Goal: Information Seeking & Learning: Learn about a topic

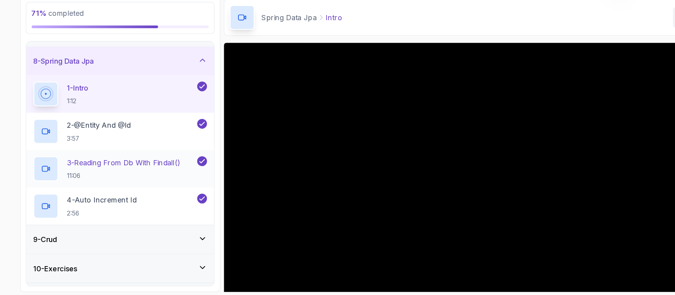
scroll to position [222, 0]
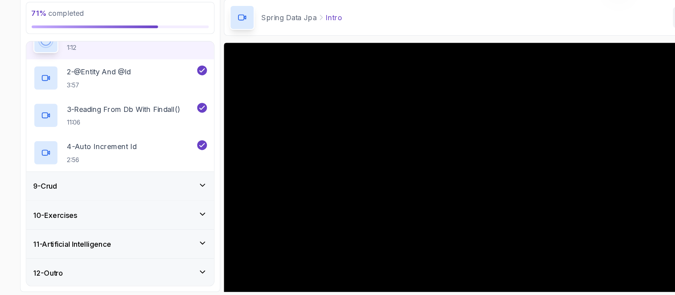
click at [184, 193] on icon at bounding box center [187, 197] width 8 height 8
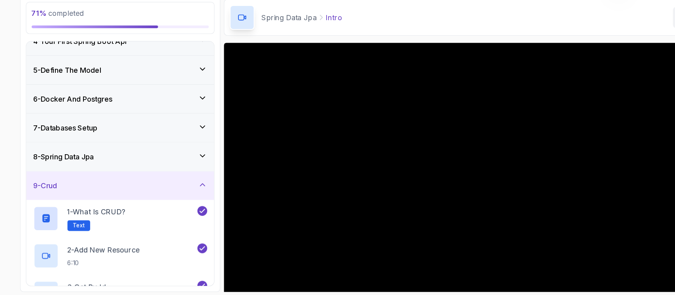
scroll to position [189, 0]
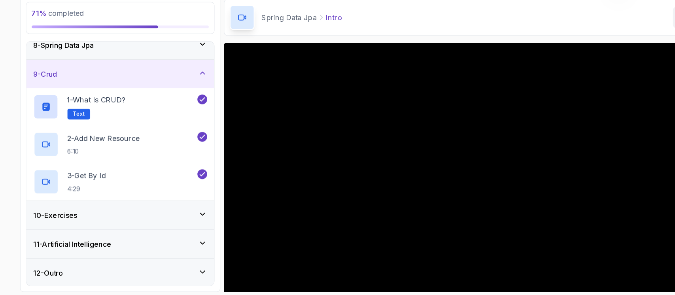
click at [183, 219] on icon at bounding box center [187, 223] width 8 height 8
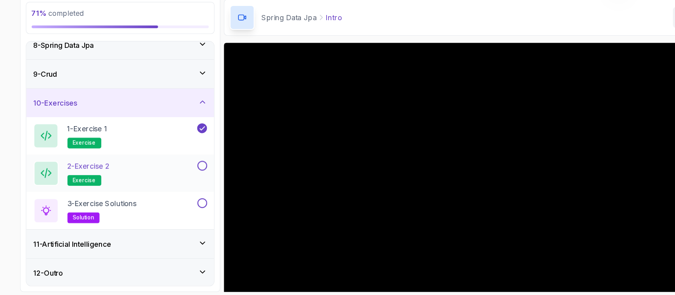
click at [143, 185] on div "2 - Exercise 2 exercise" at bounding box center [108, 186] width 144 height 22
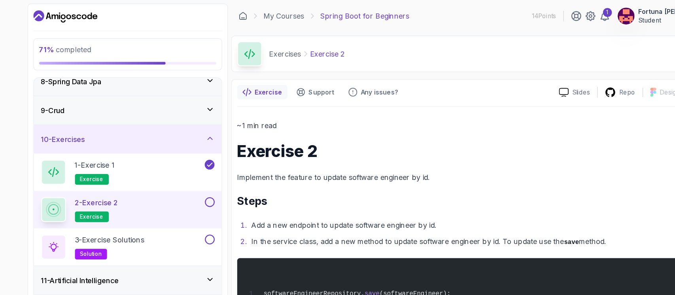
click at [188, 177] on button at bounding box center [186, 179] width 9 height 9
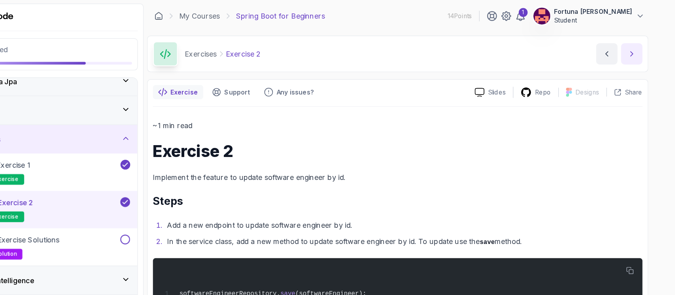
click at [642, 49] on button "next content" at bounding box center [635, 47] width 19 height 19
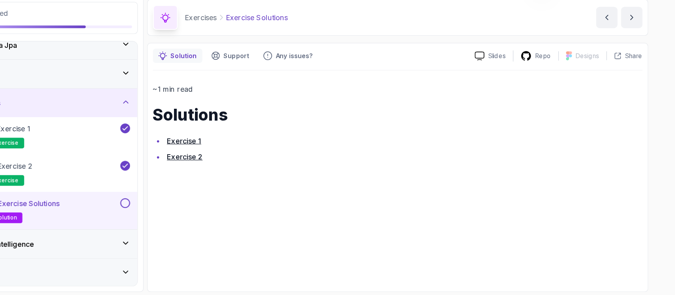
click at [248, 155] on link "Exercise 1" at bounding box center [238, 157] width 30 height 8
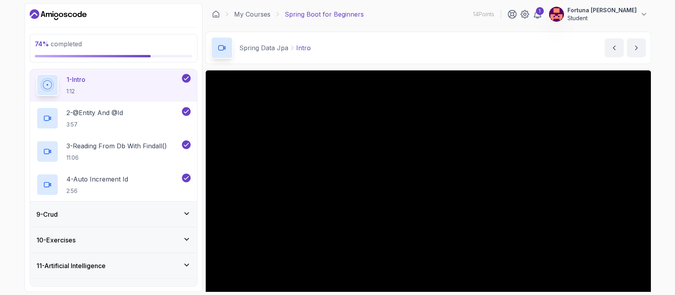
scroll to position [222, 0]
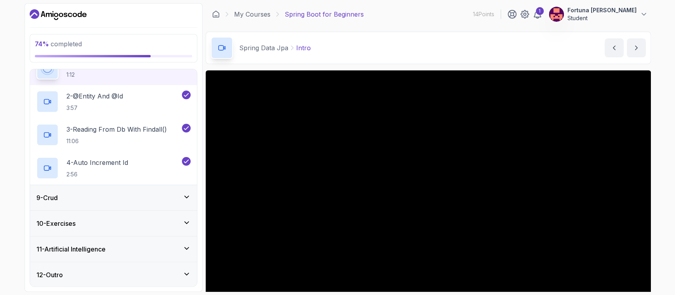
click at [104, 220] on div "10 - Exercises" at bounding box center [113, 223] width 154 height 9
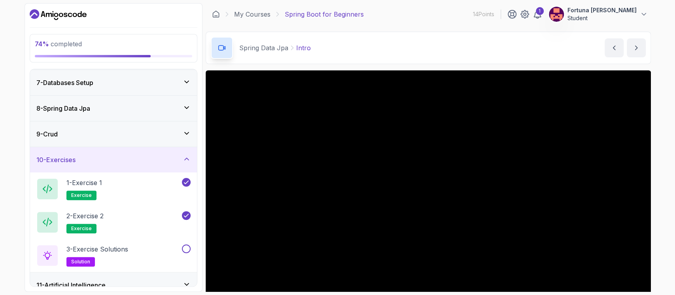
scroll to position [189, 0]
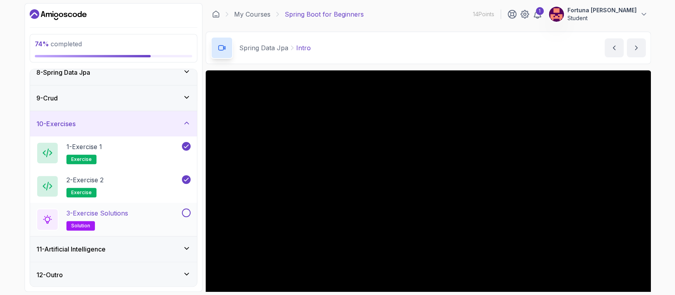
click at [92, 212] on p "3 - Exercise Solutions" at bounding box center [97, 212] width 62 height 9
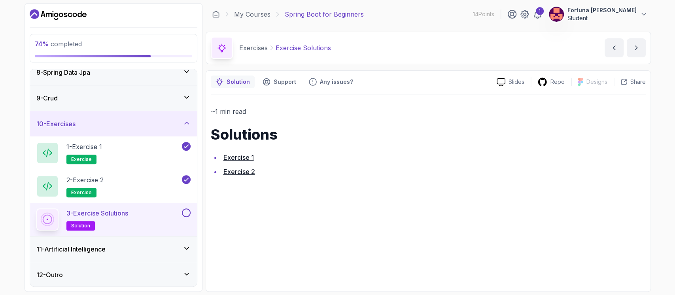
click at [240, 170] on link "Exercise 2" at bounding box center [239, 172] width 32 height 8
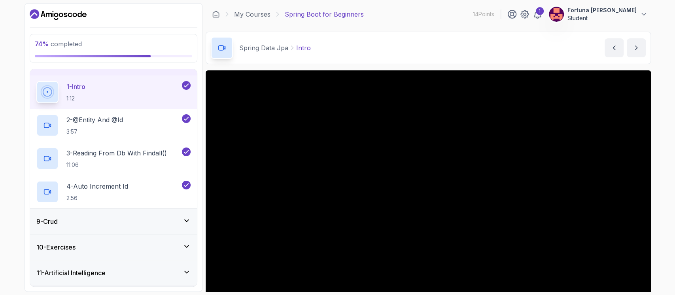
scroll to position [222, 0]
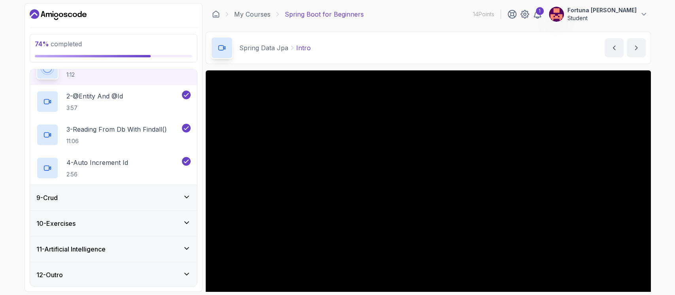
click at [128, 220] on div "10 - Exercises" at bounding box center [113, 223] width 154 height 9
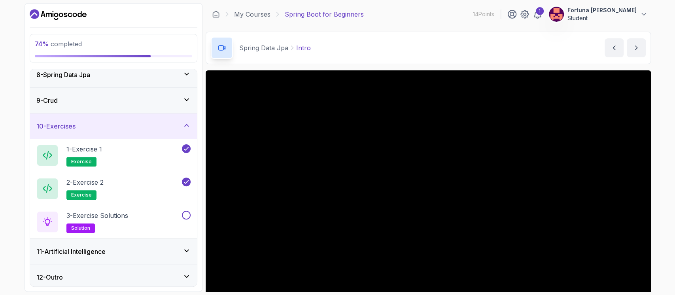
scroll to position [189, 0]
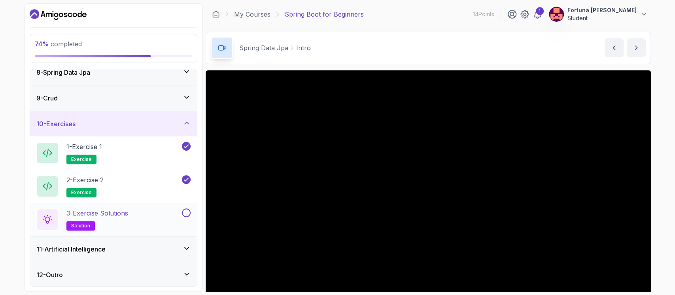
click at [187, 211] on button at bounding box center [186, 212] width 9 height 9
click at [155, 245] on div "11 - Artificial Intelligence" at bounding box center [113, 248] width 154 height 9
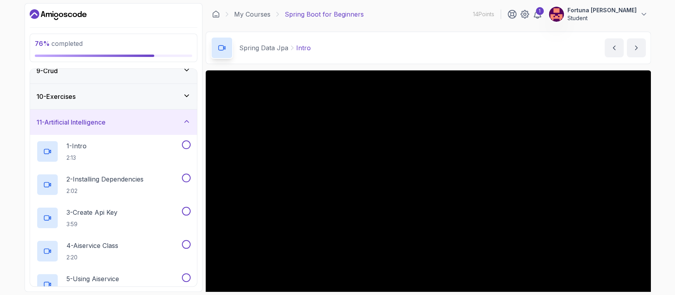
scroll to position [217, 0]
click at [79, 147] on p "1 - Intro" at bounding box center [76, 145] width 20 height 9
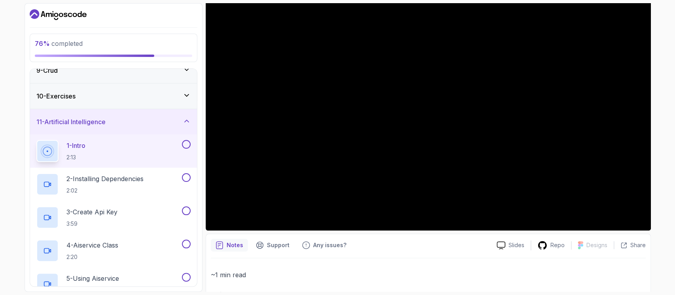
scroll to position [91, 0]
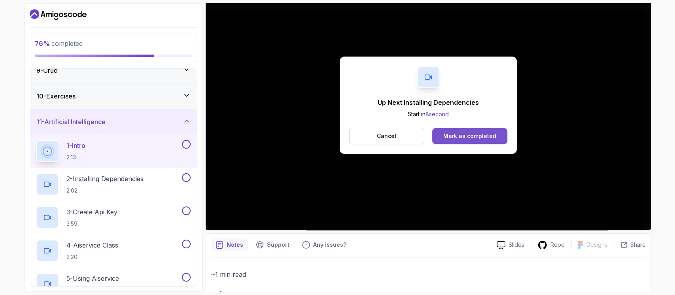
click at [336, 136] on div "Mark as completed" at bounding box center [469, 136] width 53 height 8
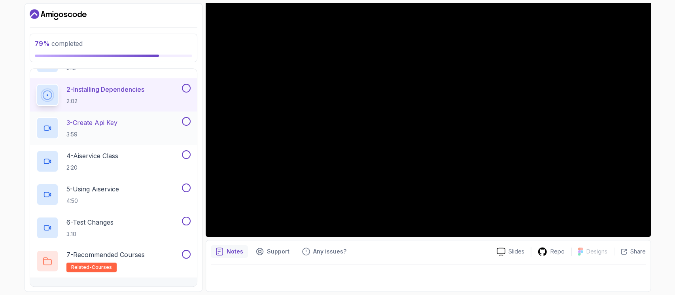
scroll to position [322, 0]
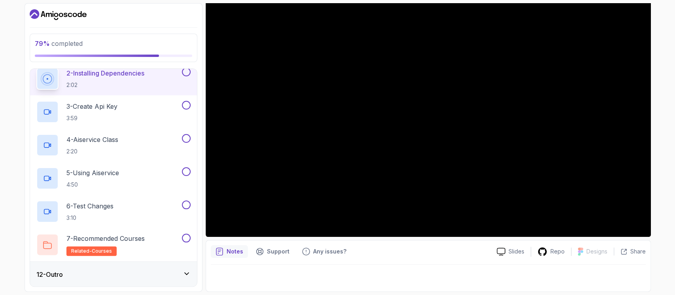
click at [92, 270] on div "12 - Outro" at bounding box center [113, 274] width 154 height 9
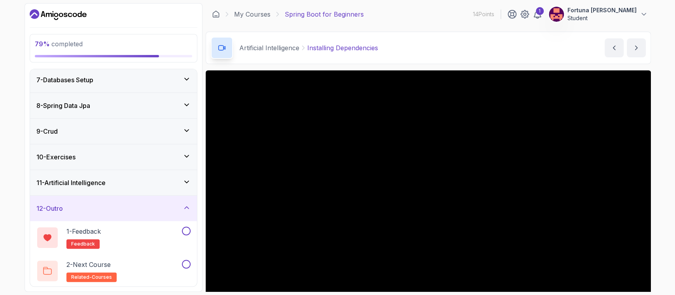
scroll to position [84, 0]
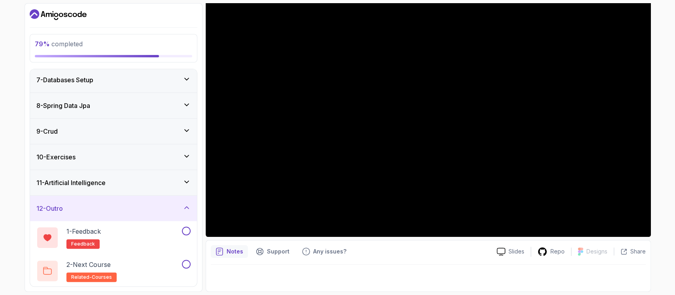
click at [229, 248] on p "Notes" at bounding box center [234, 251] width 17 height 8
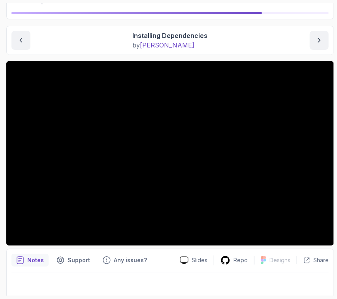
scroll to position [64, 0]
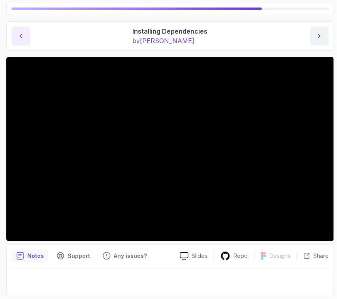
click at [19, 40] on button "previous content" at bounding box center [20, 35] width 19 height 19
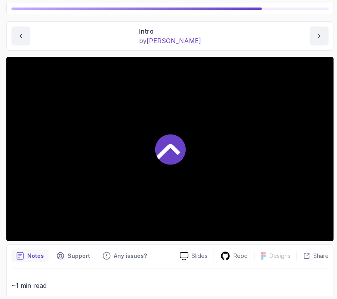
scroll to position [124, 0]
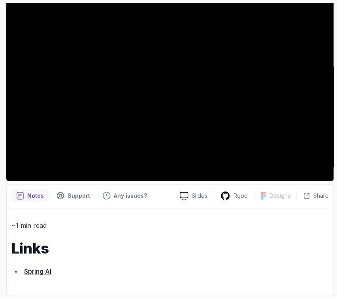
click at [30, 274] on link "Spring AI" at bounding box center [37, 271] width 27 height 8
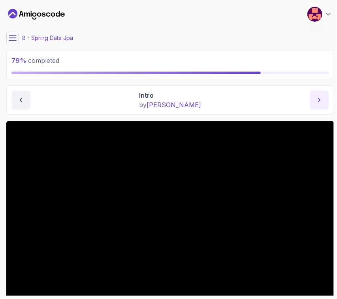
click at [324, 102] on button "next content" at bounding box center [319, 100] width 19 height 19
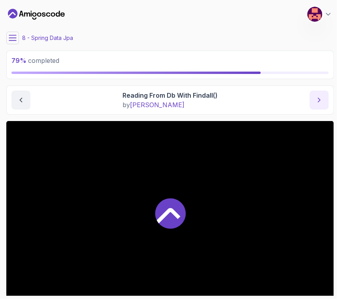
click at [324, 102] on button "next content" at bounding box center [319, 100] width 19 height 19
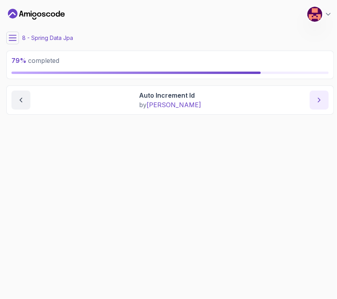
click at [324, 102] on button "next content" at bounding box center [319, 100] width 19 height 19
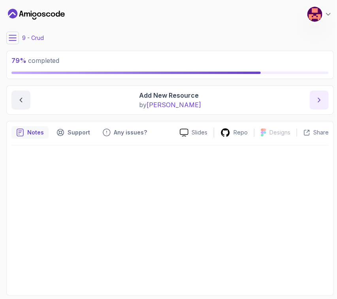
click at [324, 102] on button "next content" at bounding box center [319, 100] width 19 height 19
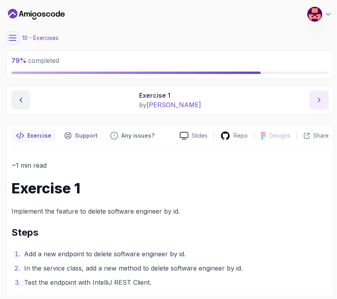
click at [324, 102] on button "next content" at bounding box center [319, 100] width 19 height 19
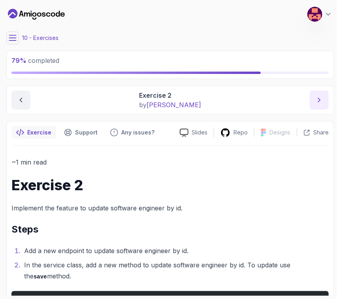
click at [324, 102] on button "next content" at bounding box center [319, 100] width 19 height 19
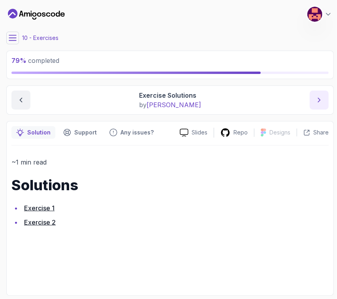
click at [324, 102] on button "next content" at bounding box center [319, 100] width 19 height 19
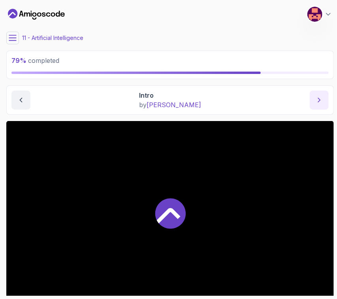
click at [324, 102] on button "next content" at bounding box center [319, 100] width 19 height 19
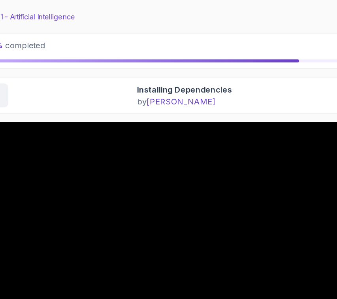
scroll to position [64, 0]
